Goal: Task Accomplishment & Management: Complete application form

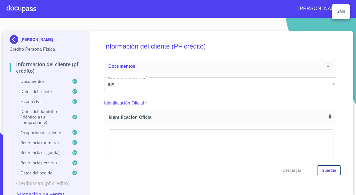
click at [338, 9] on li "Salir" at bounding box center [341, 12] width 18 height 10
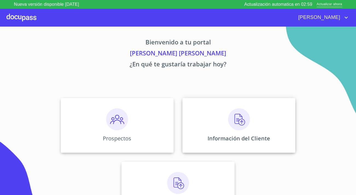
click at [218, 118] on div "Información del Cliente" at bounding box center [238, 125] width 113 height 55
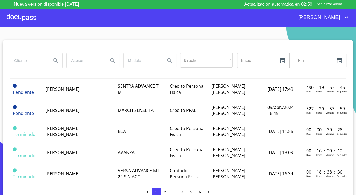
scroll to position [423, 0]
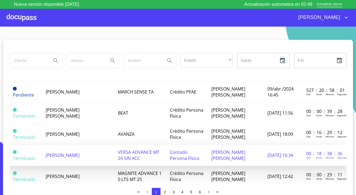
click at [80, 152] on span "[PERSON_NAME]" at bounding box center [63, 155] width 34 height 6
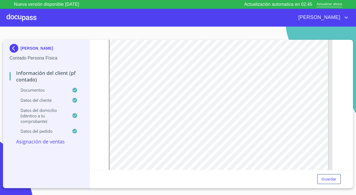
scroll to position [124, 0]
click at [43, 142] on p "Asignación de Ventas" at bounding box center [47, 141] width 74 height 7
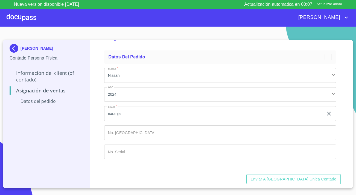
scroll to position [18, 0]
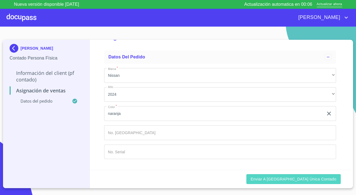
click at [276, 176] on span "Enviar a Ventanilla única contado" at bounding box center [294, 178] width 86 height 7
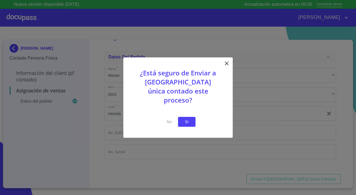
click at [180, 117] on button "Si" at bounding box center [187, 122] width 18 height 10
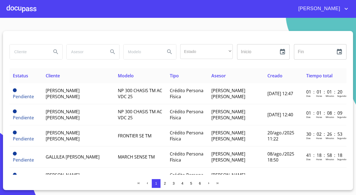
click at [9, 9] on div at bounding box center [22, 9] width 30 height 18
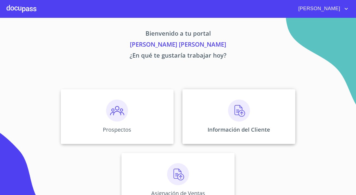
click at [255, 98] on div "Información del Cliente" at bounding box center [238, 116] width 113 height 55
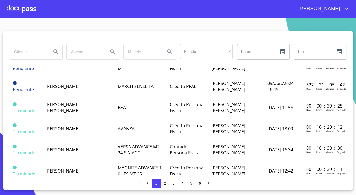
scroll to position [420, 0]
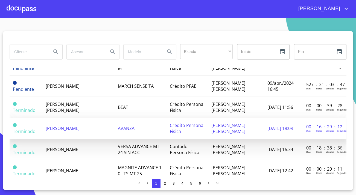
click at [66, 125] on span "[PERSON_NAME]" at bounding box center [63, 128] width 34 height 6
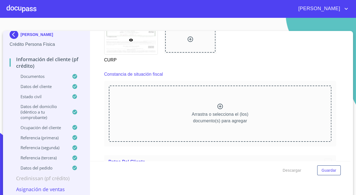
scroll to position [1442, 0]
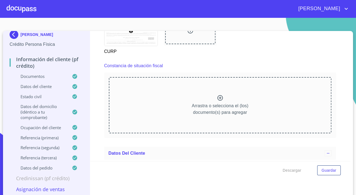
click at [148, 94] on div "Arrastra o selecciona el (los) documento(s) para agregar" at bounding box center [220, 105] width 223 height 56
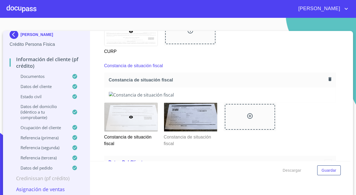
click at [43, 180] on p "Credinissan (PF crédito)" at bounding box center [47, 178] width 74 height 7
click at [44, 188] on p "Asignación de Ventas" at bounding box center [47, 188] width 74 height 7
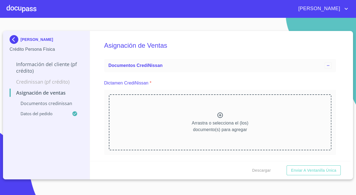
scroll to position [0, 0]
click at [184, 112] on div "Arrastra o selecciona el (los) documento(s) para agregar" at bounding box center [220, 123] width 223 height 56
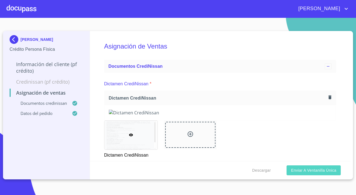
click at [314, 170] on span "Enviar a Ventanilla única" at bounding box center [313, 170] width 45 height 7
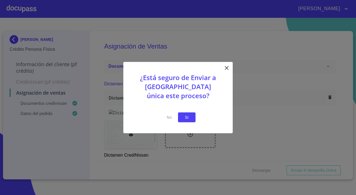
click at [194, 118] on button "Si" at bounding box center [187, 117] width 18 height 10
